Goal: Task Accomplishment & Management: Manage account settings

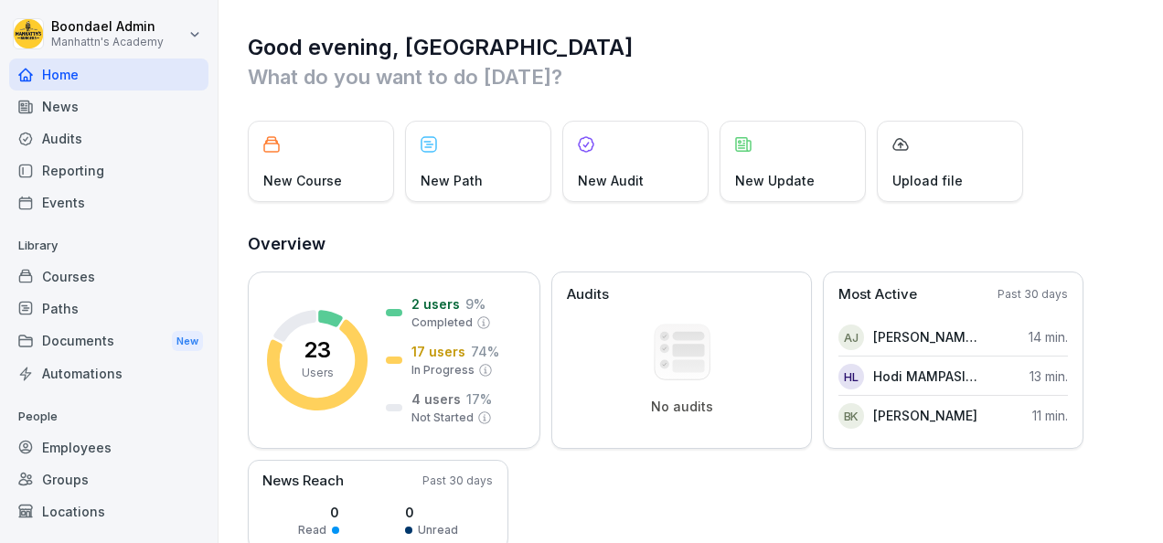
click at [102, 439] on div "Employees" at bounding box center [108, 447] width 199 height 32
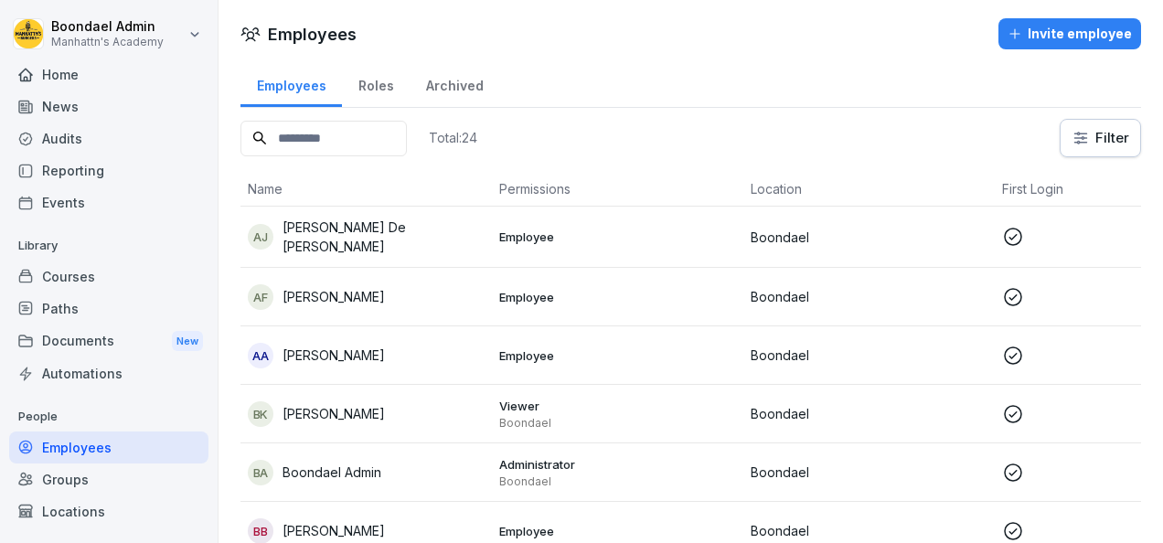
click at [1081, 38] on div "Invite employee" at bounding box center [1069, 34] width 124 height 20
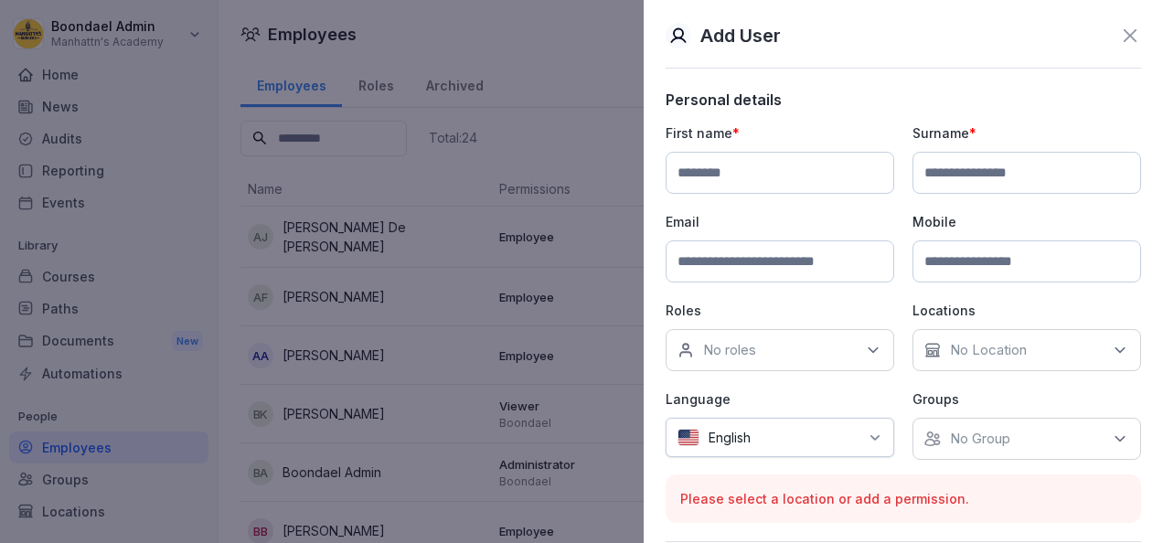
click at [943, 269] on input at bounding box center [1026, 261] width 229 height 42
click at [768, 250] on input at bounding box center [779, 261] width 229 height 42
click at [656, 341] on div "Add User Personal details First name * Surname * Email Mobile Roles No roles Lo…" at bounding box center [903, 271] width 519 height 543
click at [870, 436] on icon at bounding box center [874, 437] width 8 height 5
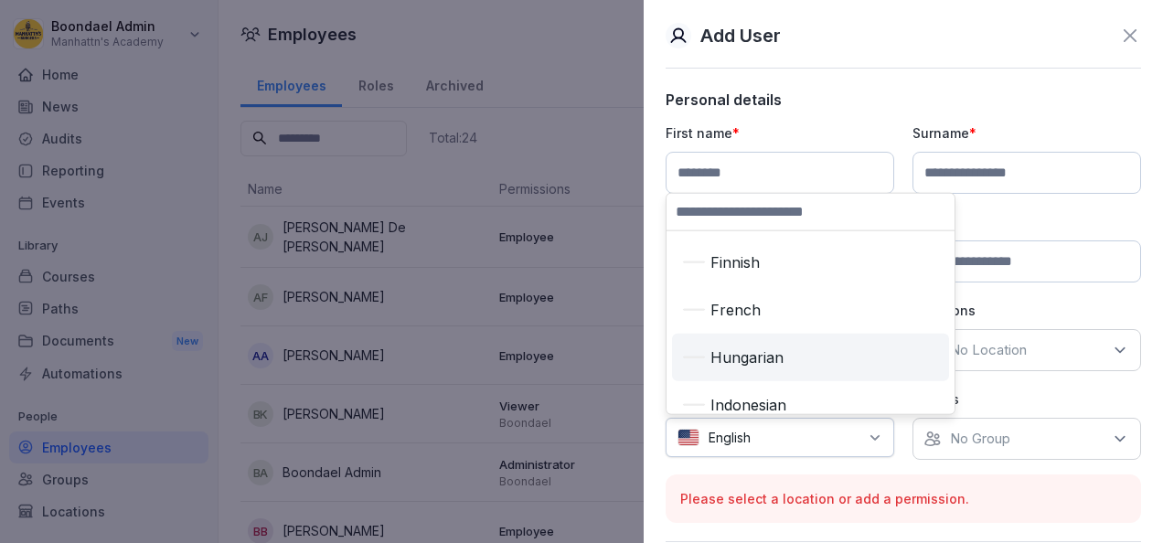
scroll to position [380, 0]
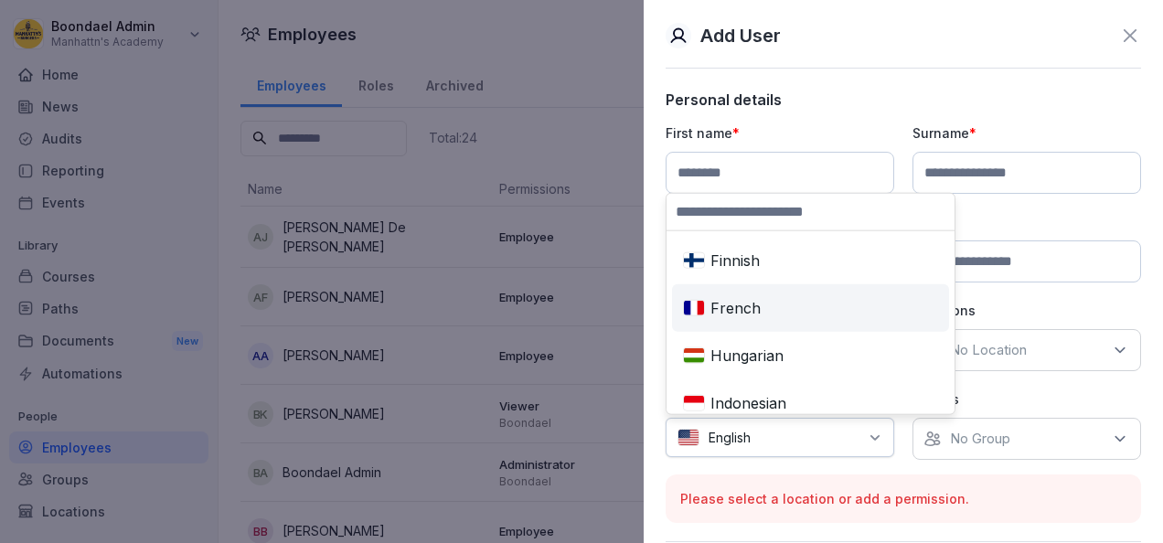
click at [771, 305] on div "French" at bounding box center [811, 308] width 270 height 40
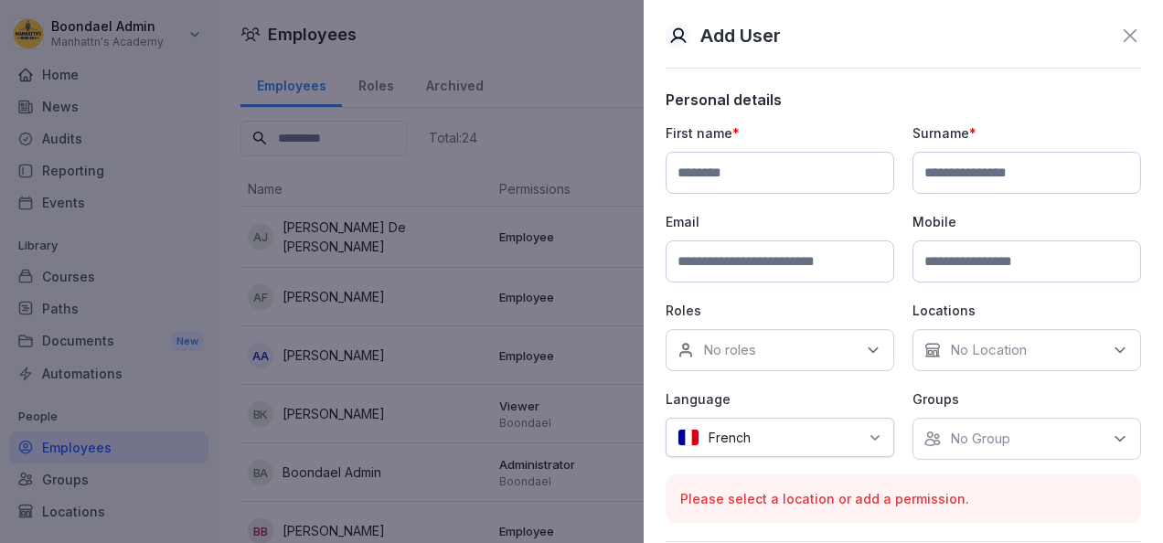
click at [1058, 360] on div "No Location" at bounding box center [1026, 350] width 229 height 42
click at [1015, 439] on div "Boondael" at bounding box center [1024, 432] width 227 height 35
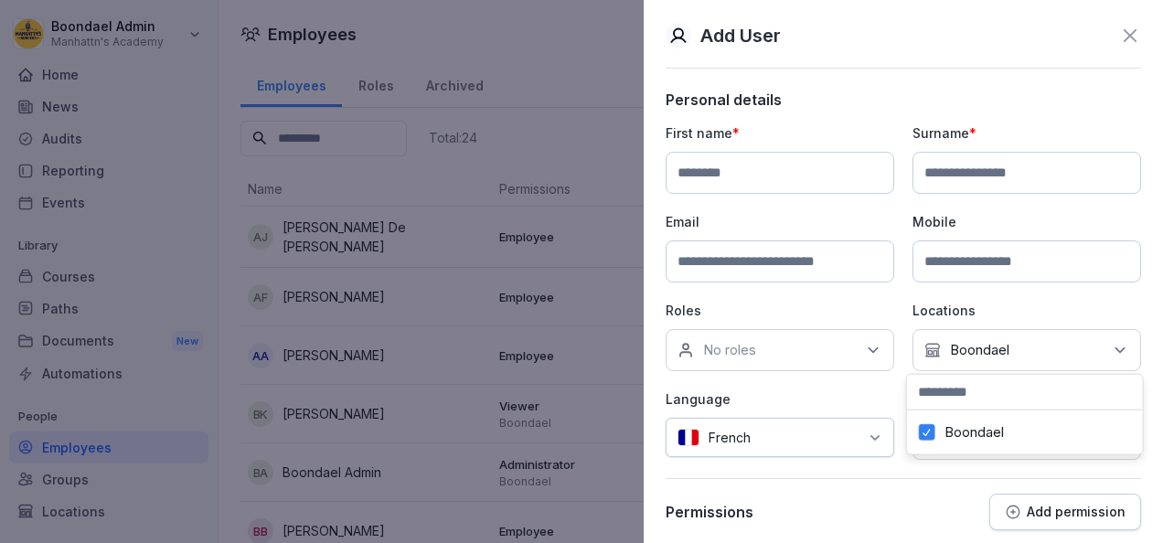
click at [856, 355] on div "No roles" at bounding box center [779, 350] width 229 height 42
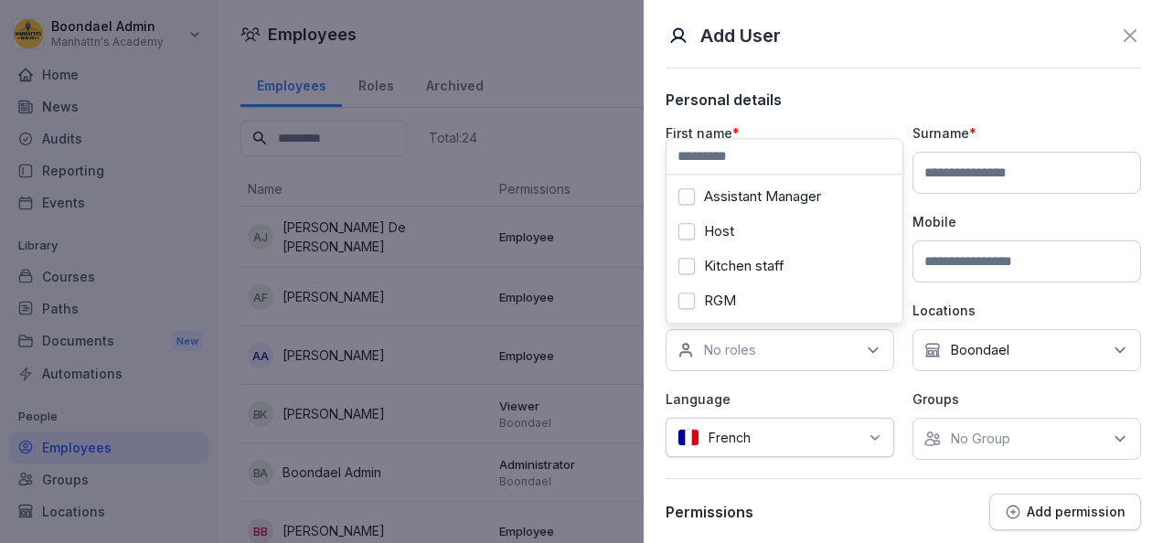
click at [705, 269] on label "Kitchen staff" at bounding box center [744, 266] width 80 height 16
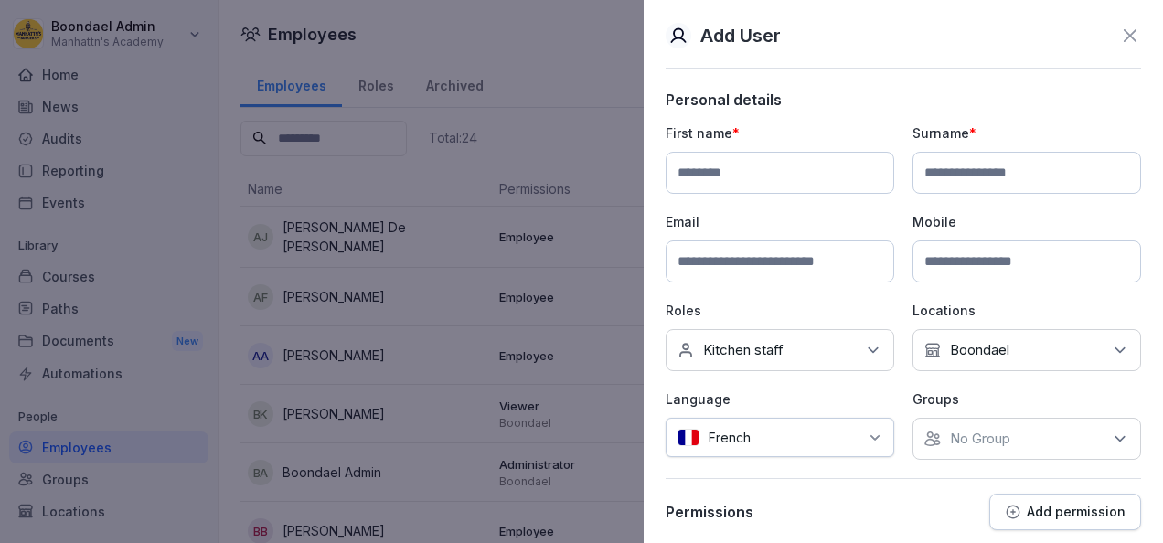
click at [812, 391] on p "Language" at bounding box center [779, 398] width 229 height 19
click at [1025, 435] on div "No Group" at bounding box center [1026, 439] width 229 height 42
click at [843, 505] on div "Permissions Add permission" at bounding box center [902, 512] width 475 height 37
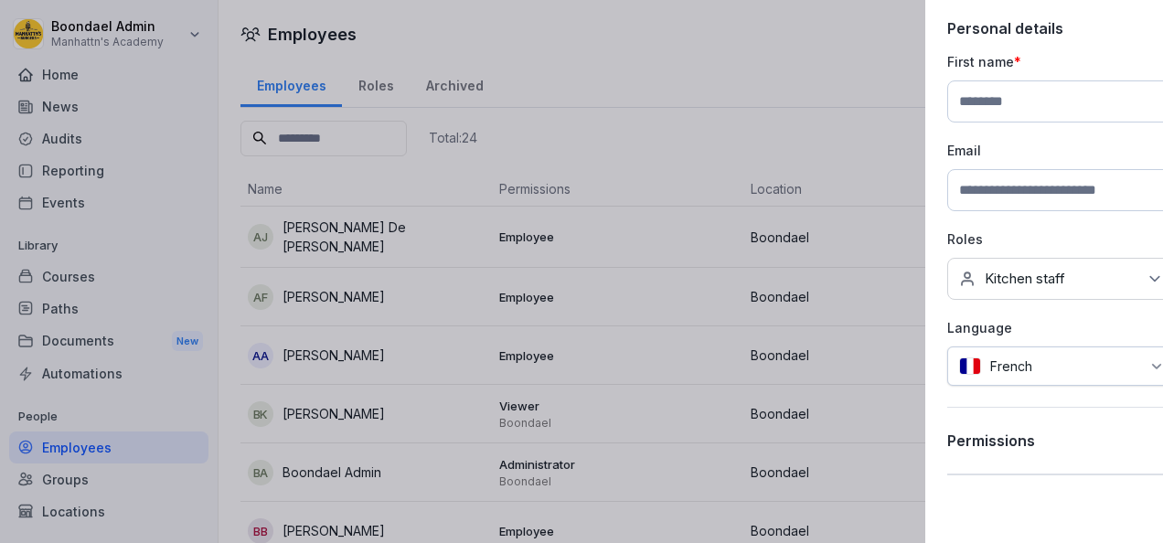
click at [99, 442] on div at bounding box center [581, 271] width 1163 height 543
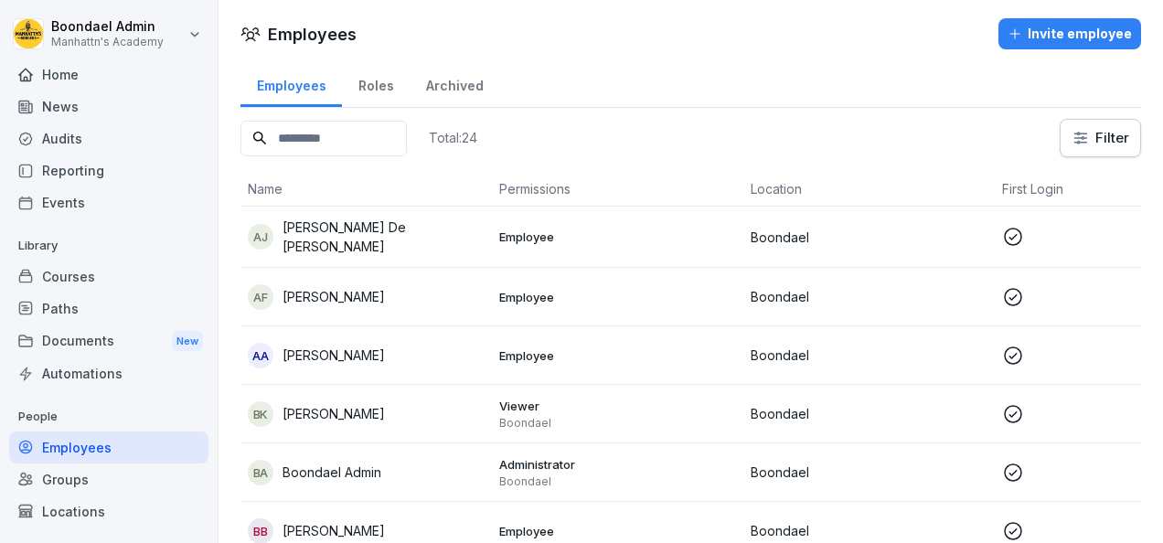
click at [99, 442] on div "Employees" at bounding box center [108, 447] width 199 height 32
click at [1029, 38] on div "Invite employee" at bounding box center [1069, 34] width 124 height 20
click at [401, 243] on div "[PERSON_NAME] [PERSON_NAME] De [PERSON_NAME]" at bounding box center [366, 237] width 237 height 38
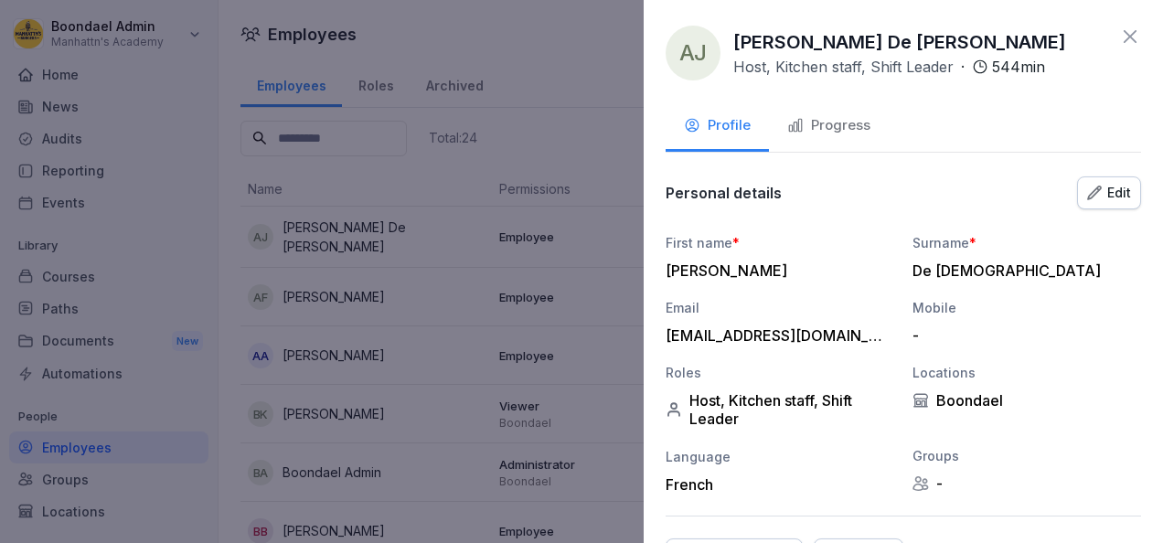
click at [360, 342] on div at bounding box center [581, 271] width 1163 height 543
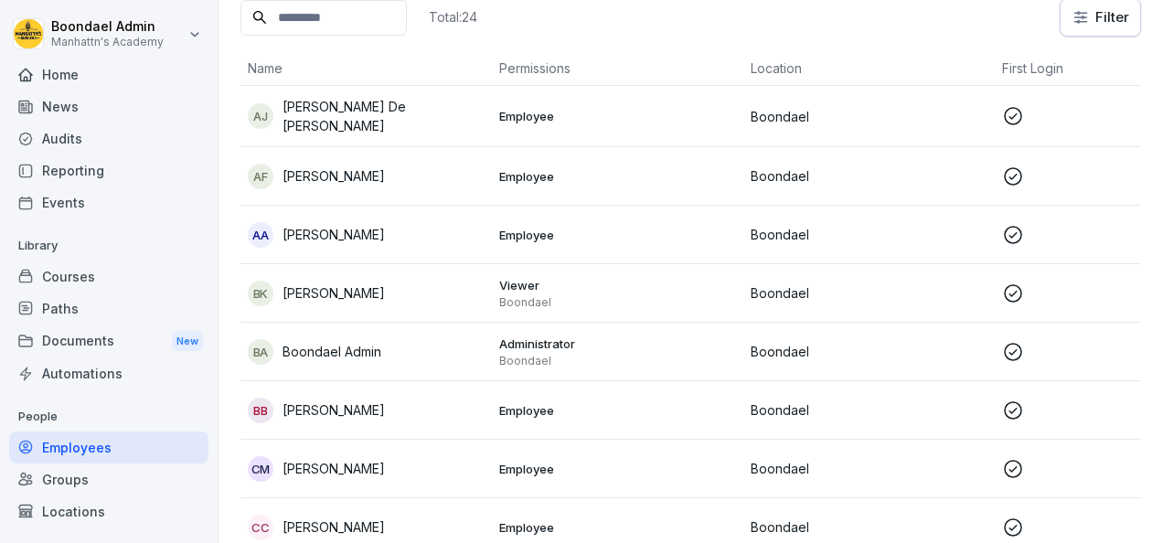
scroll to position [143, 0]
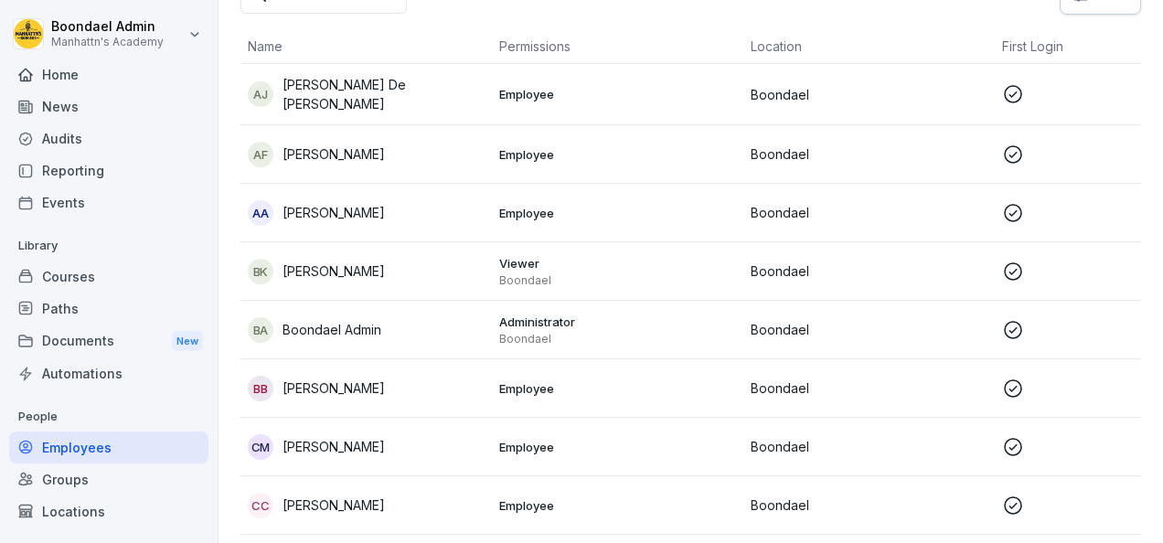
click at [380, 380] on div "BB [PERSON_NAME]" at bounding box center [366, 389] width 237 height 26
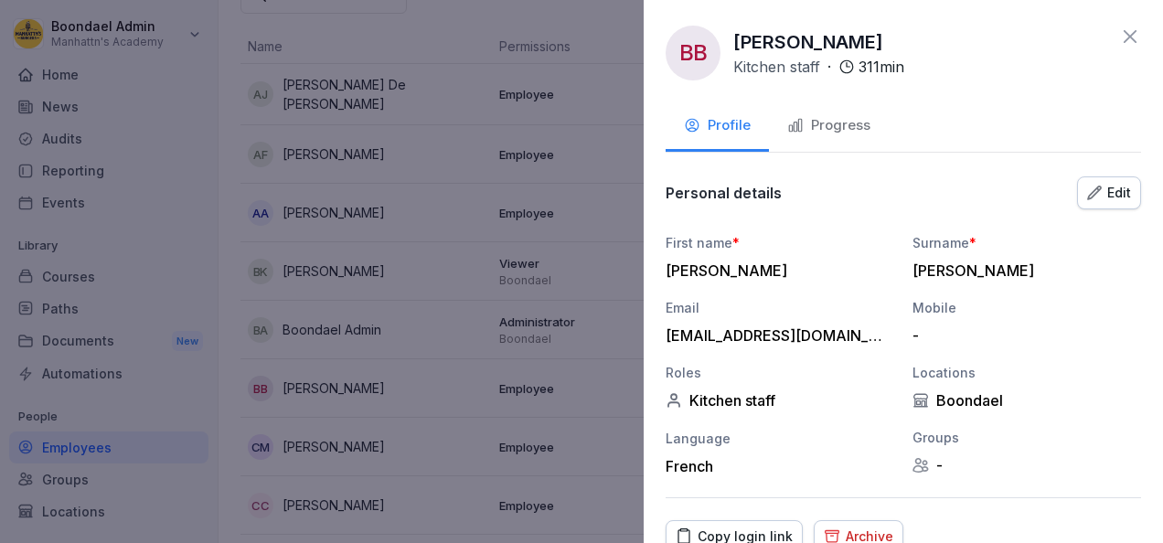
click at [122, 311] on div at bounding box center [581, 271] width 1163 height 543
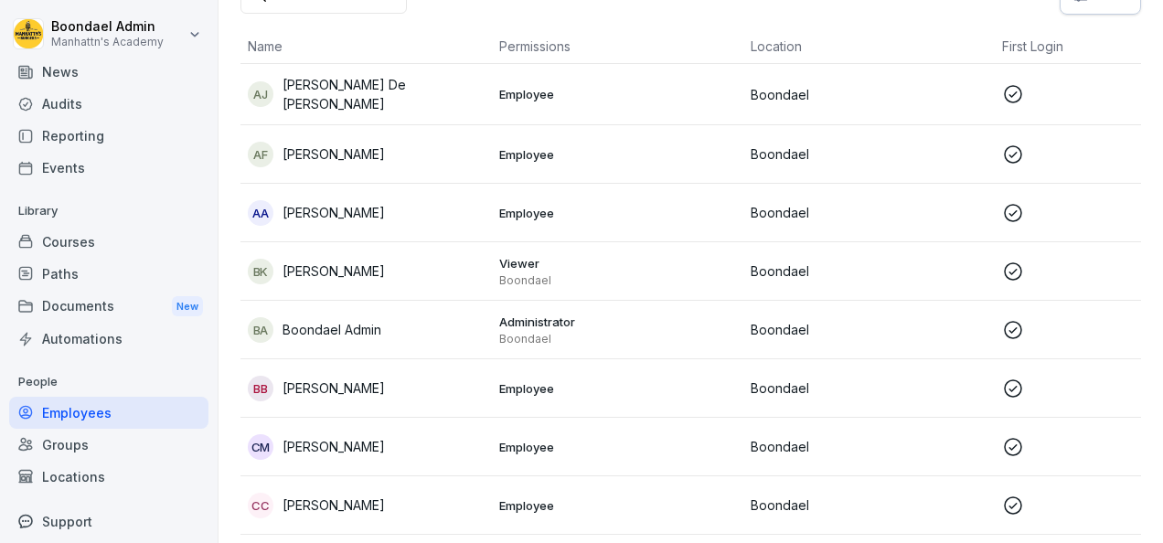
scroll to position [50, 0]
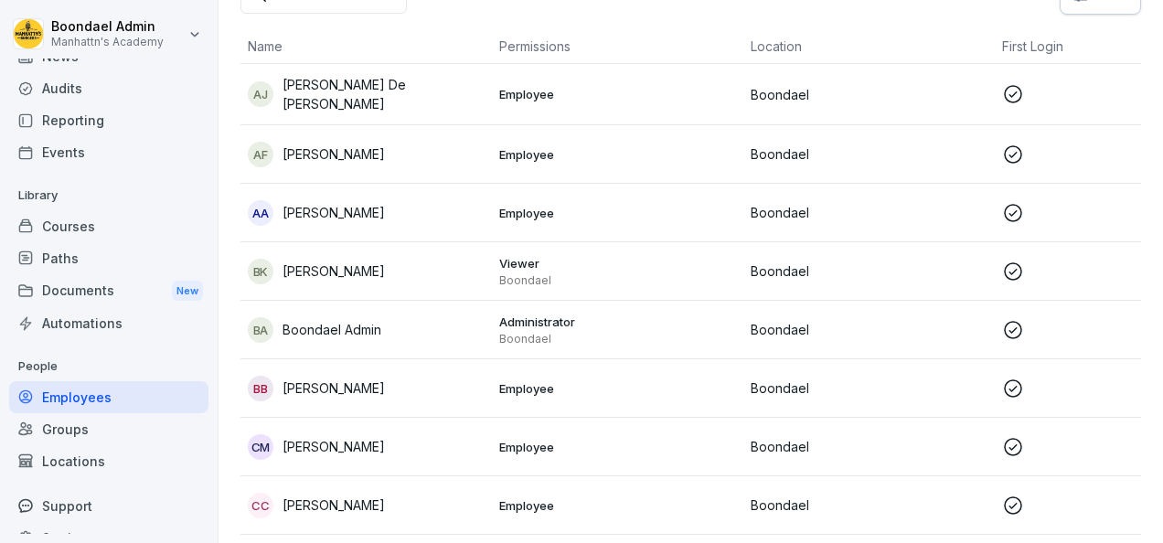
click at [90, 243] on div "Paths" at bounding box center [108, 258] width 199 height 32
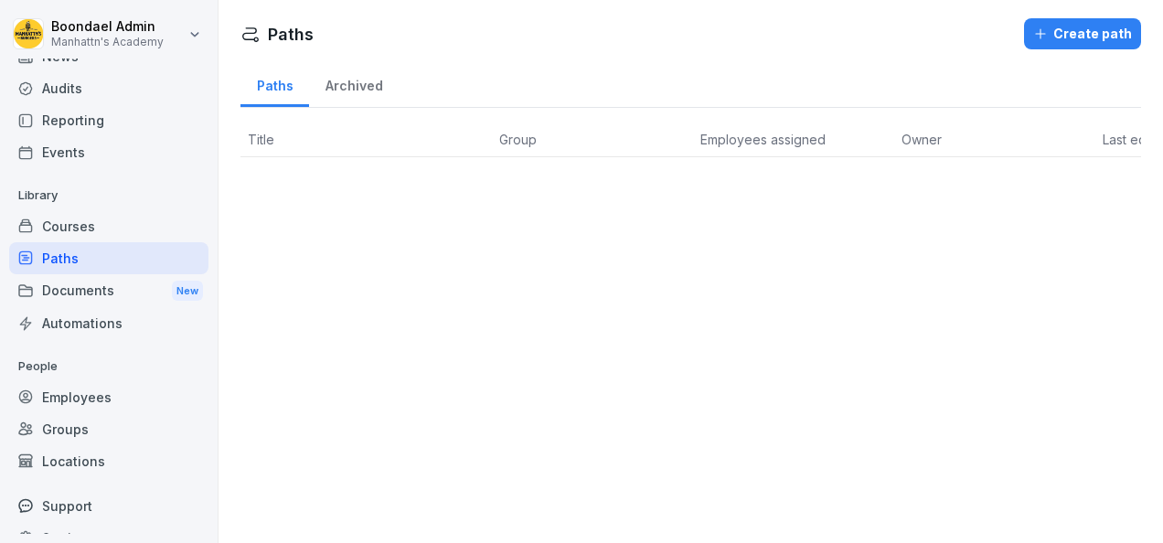
click at [92, 221] on div "Courses" at bounding box center [108, 226] width 199 height 32
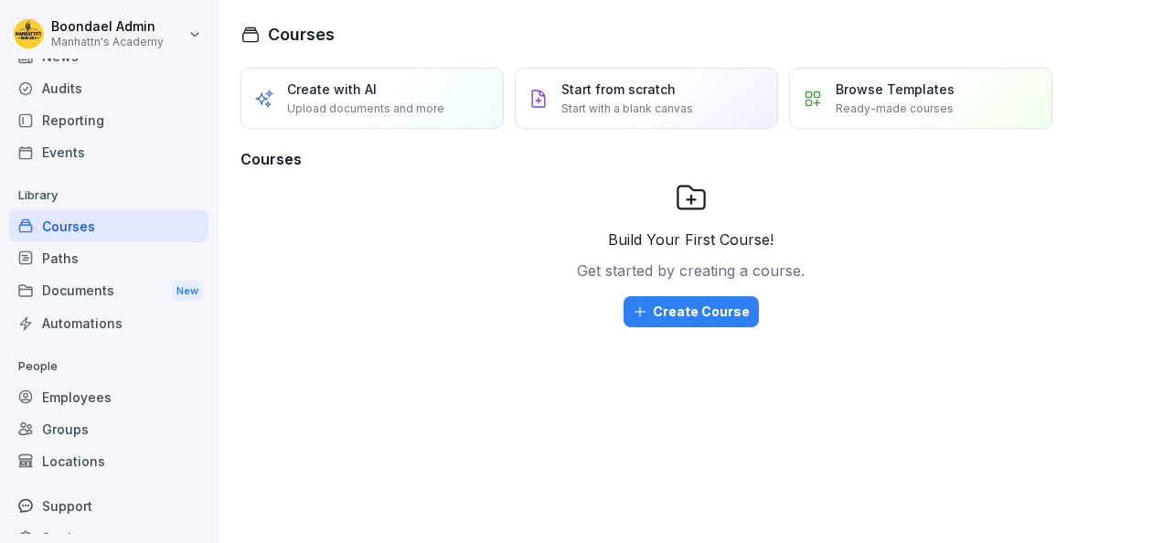
click at [69, 295] on div "Documents New" at bounding box center [108, 291] width 199 height 34
